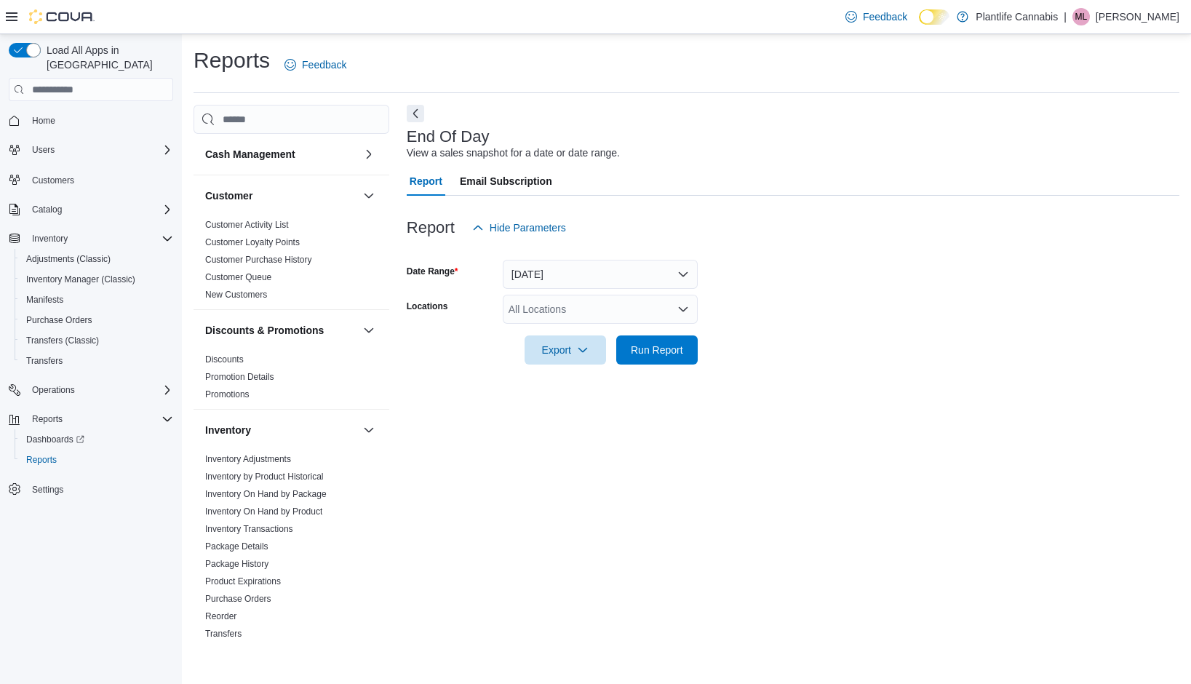
click at [614, 314] on div "All Locations" at bounding box center [600, 309] width 195 height 29
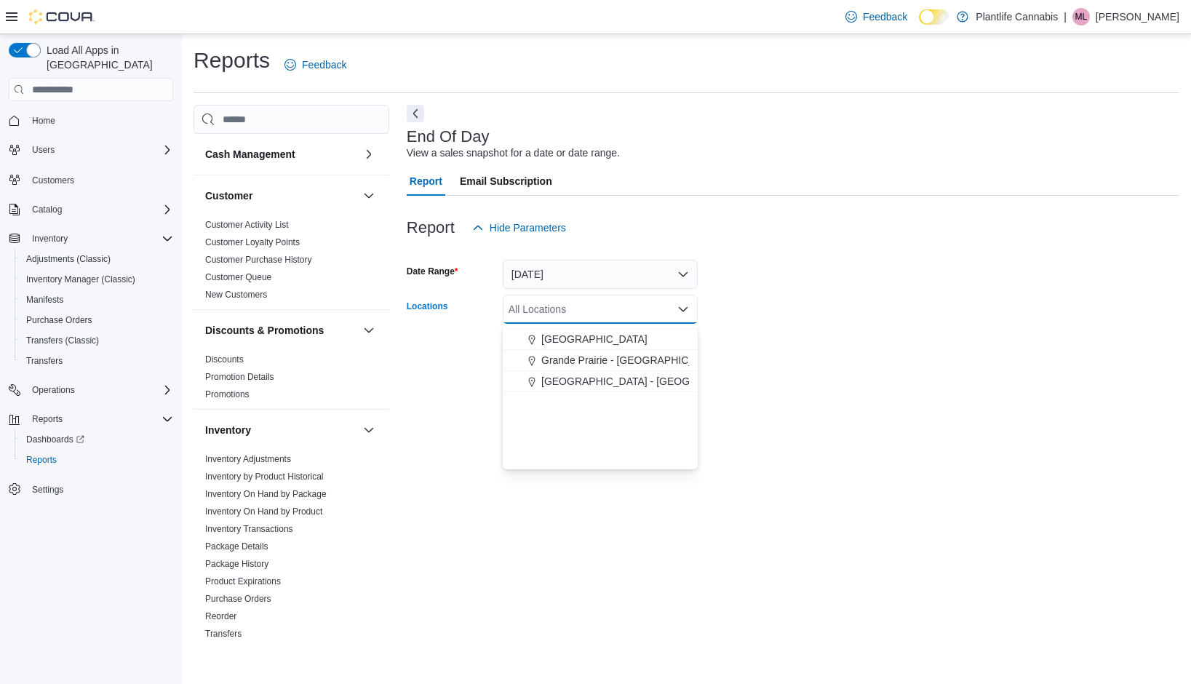
scroll to position [868, 0]
click at [564, 435] on span "Okotoks" at bounding box center [560, 437] width 37 height 15
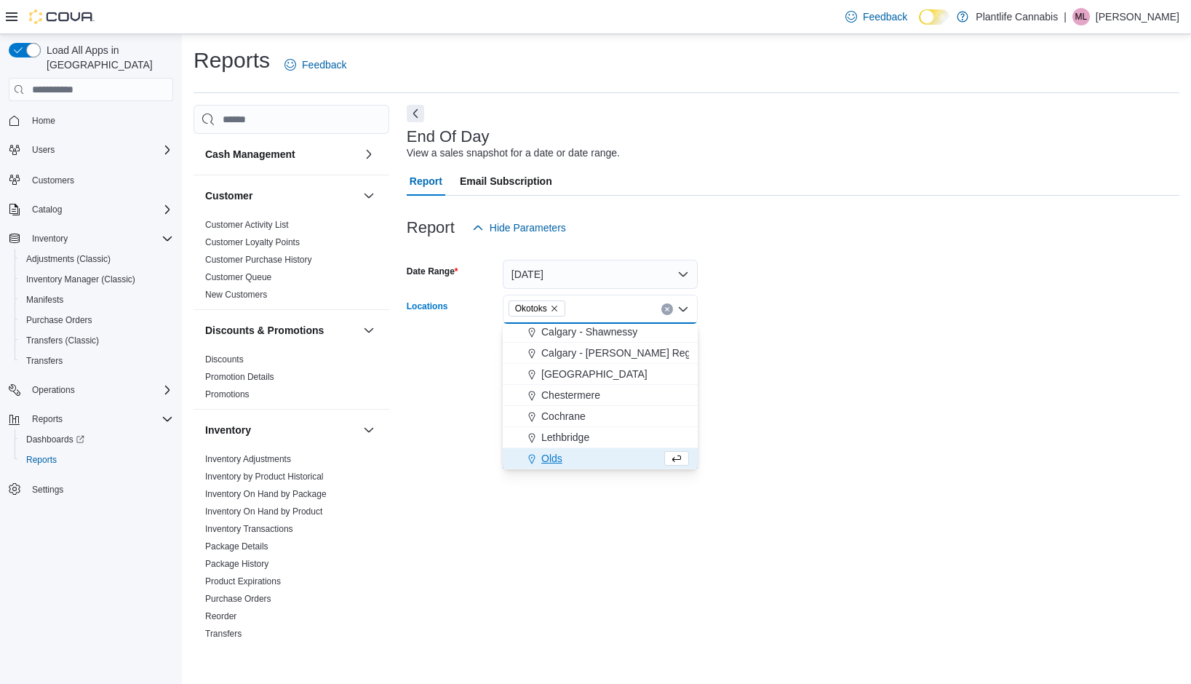
drag, startPoint x: 745, startPoint y: 339, endPoint x: 736, endPoint y: 340, distance: 9.5
click at [745, 339] on form "Date Range [DATE] Locations [GEOGRAPHIC_DATA] Combo box. Selected. [GEOGRAPHIC_…" at bounding box center [793, 303] width 773 height 122
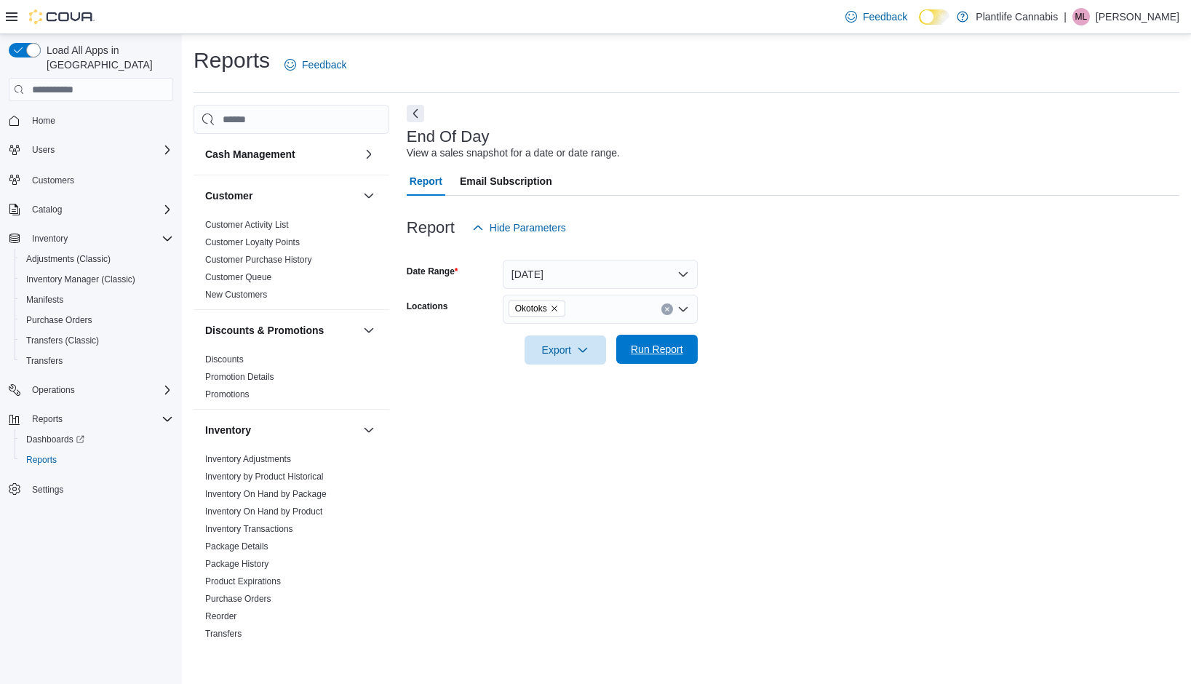
click at [645, 346] on span "Run Report" at bounding box center [657, 349] width 52 height 15
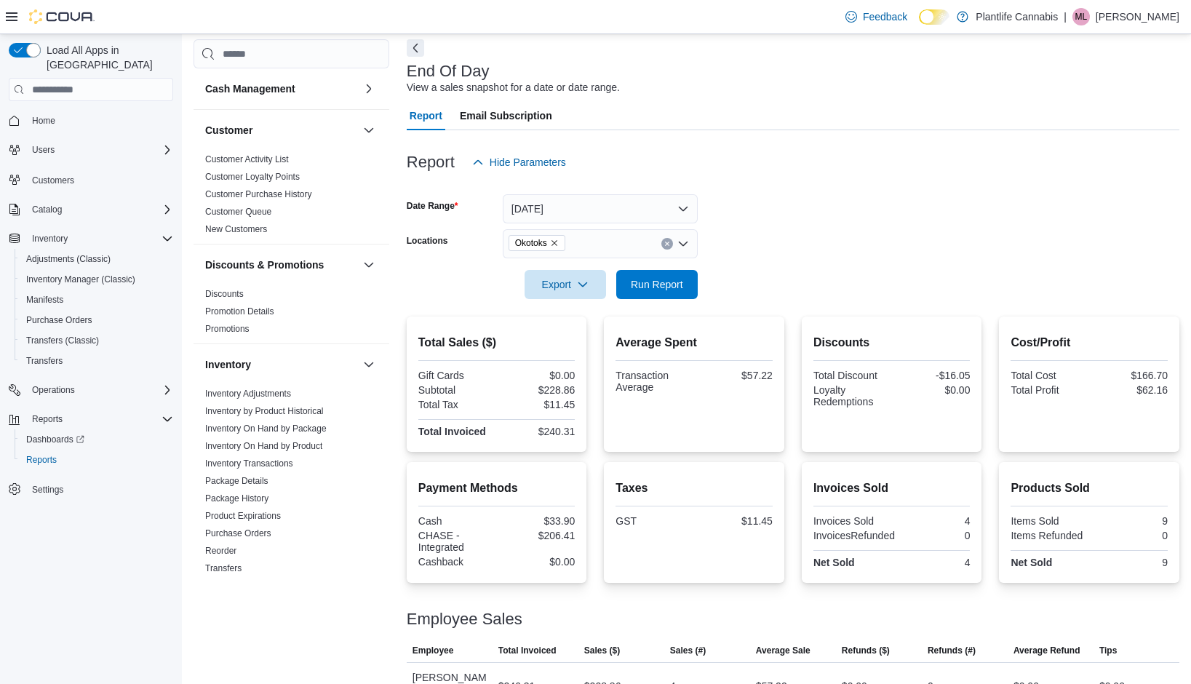
scroll to position [103, 0]
